Goal: Navigation & Orientation: Find specific page/section

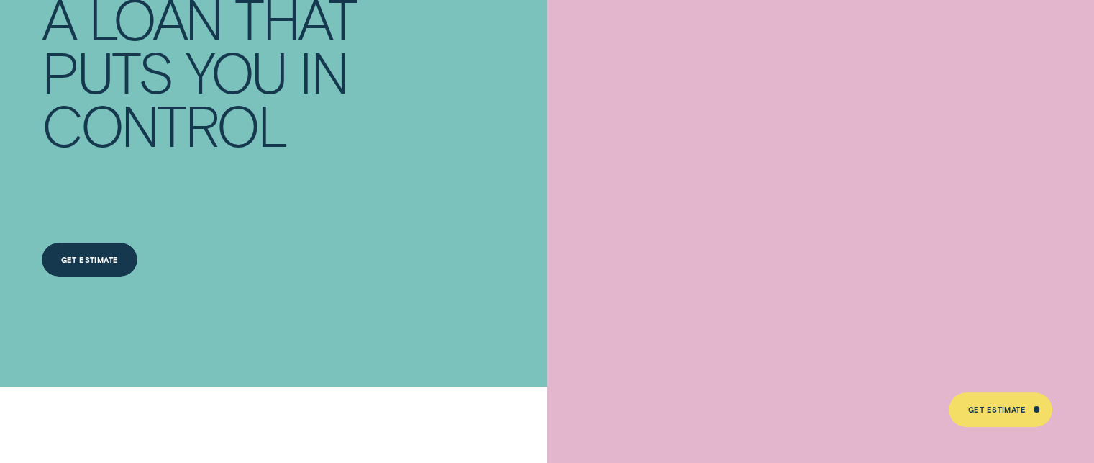
scroll to position [216, 0]
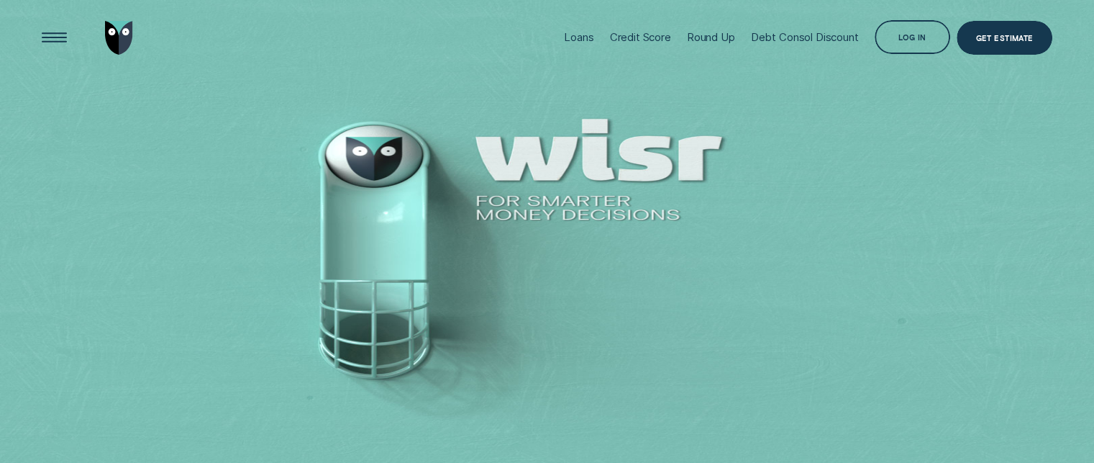
click at [921, 37] on div "Log in" at bounding box center [913, 38] width 28 height 6
click at [901, 35] on div "Log in" at bounding box center [913, 38] width 28 height 6
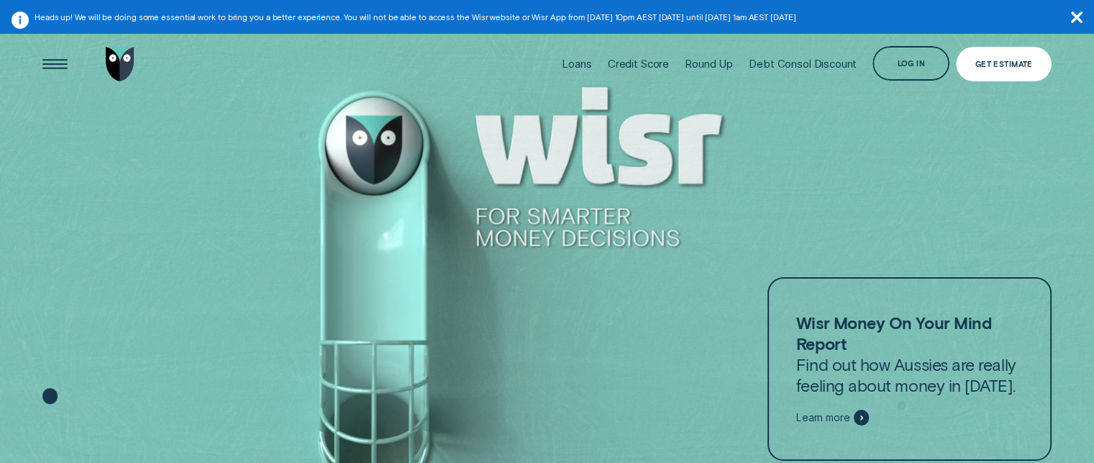
scroll to position [26, 0]
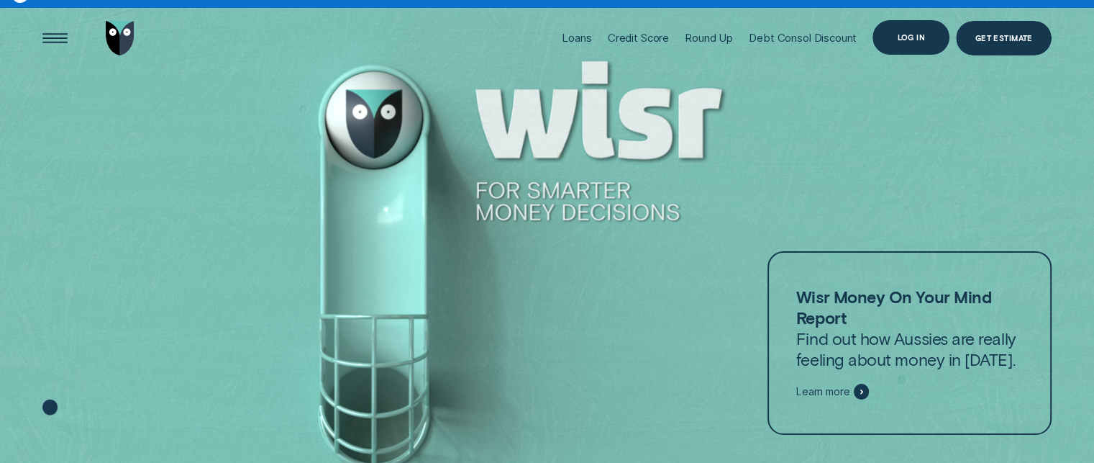
click at [909, 44] on div "Log in" at bounding box center [911, 37] width 77 height 35
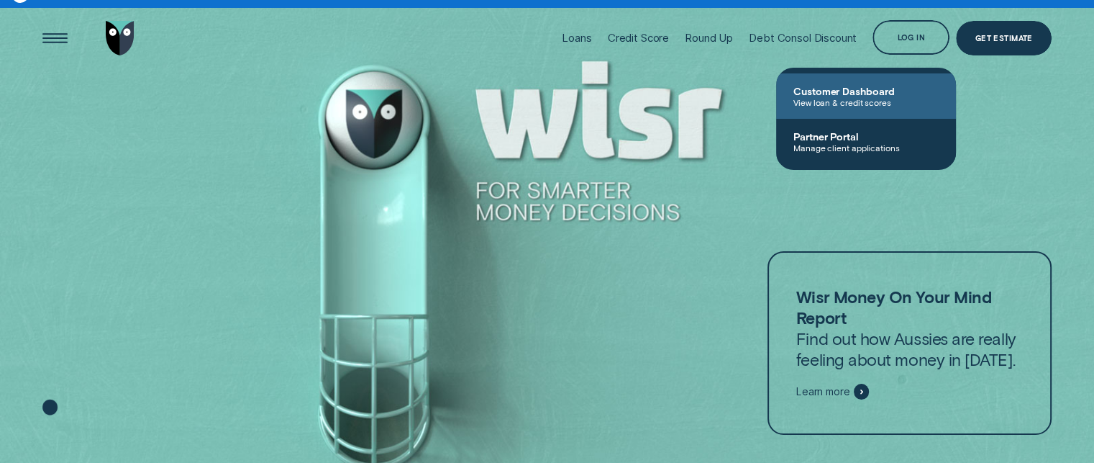
click at [850, 102] on span "View loan & credit scores" at bounding box center [866, 102] width 145 height 10
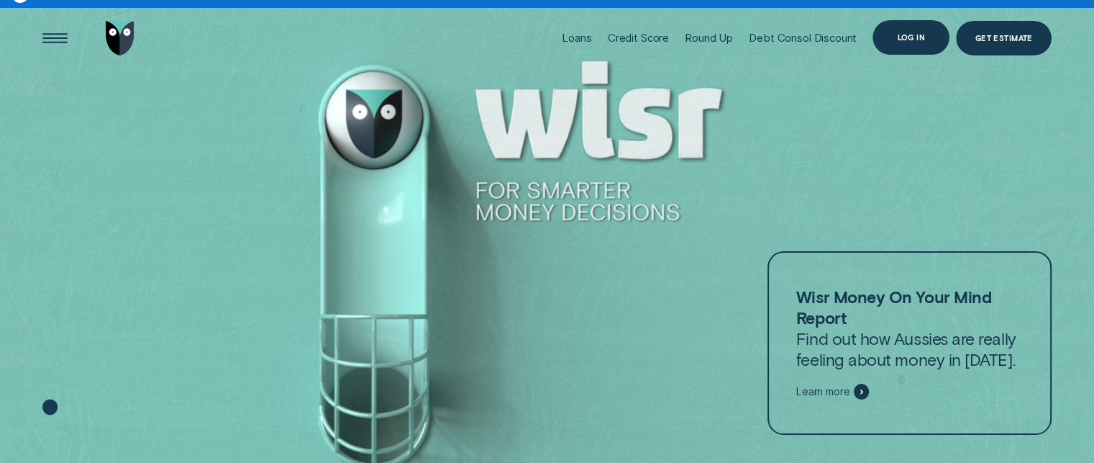
click at [915, 37] on div "Log in" at bounding box center [911, 37] width 28 height 6
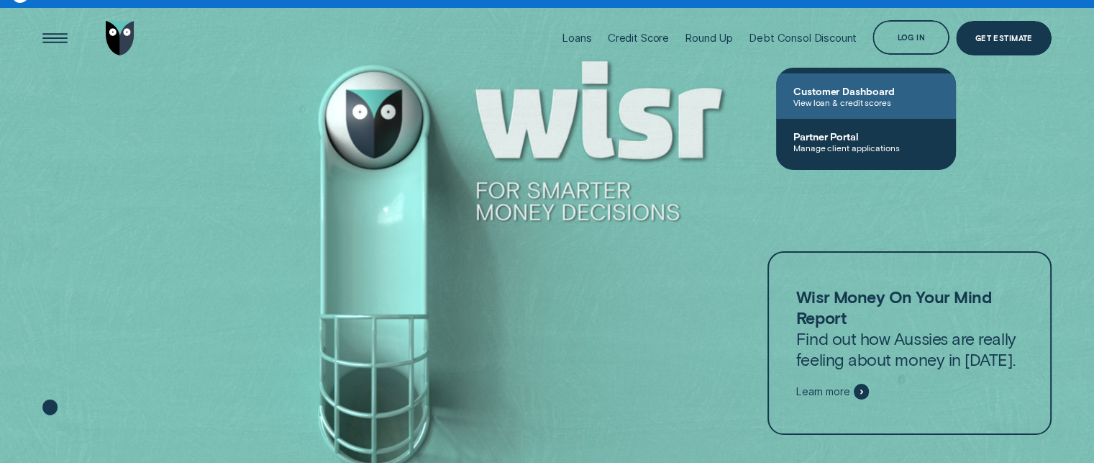
click at [854, 98] on span "View loan & credit scores" at bounding box center [866, 102] width 145 height 10
